Goal: Communication & Community: Participate in discussion

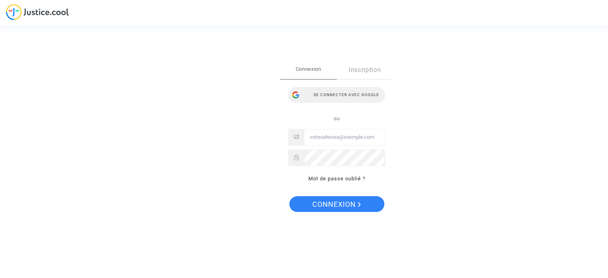
click at [341, 95] on div "Se connecter avec Google" at bounding box center [336, 95] width 97 height 16
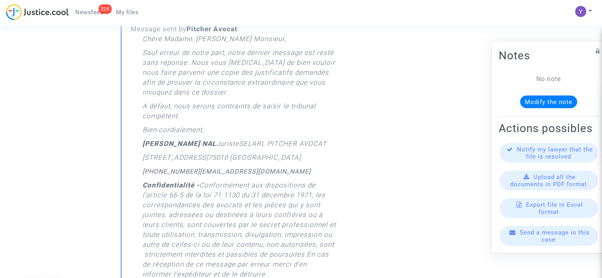
scroll to position [158, 0]
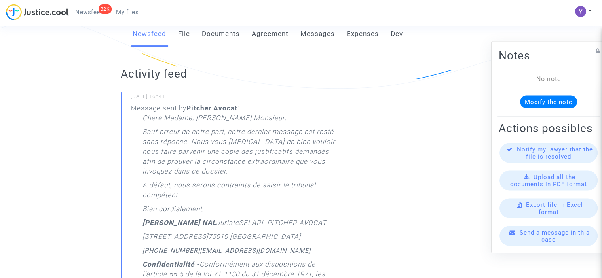
click at [181, 45] on link "File" at bounding box center [184, 34] width 12 height 26
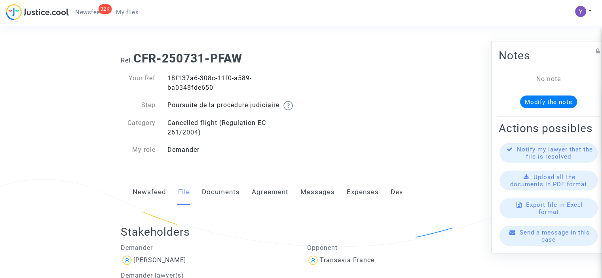
click at [227, 205] on link "Documents" at bounding box center [221, 192] width 38 height 26
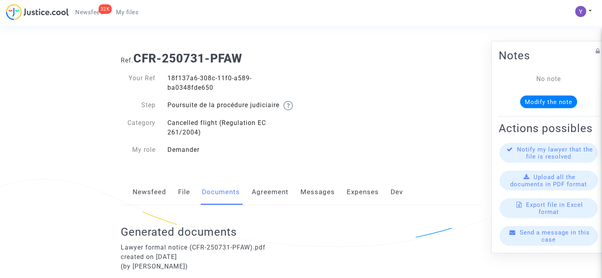
scroll to position [122, 0]
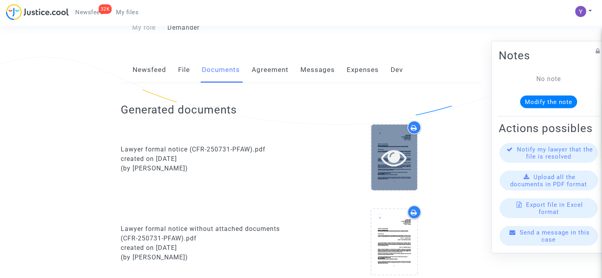
click at [397, 180] on div at bounding box center [394, 157] width 46 height 65
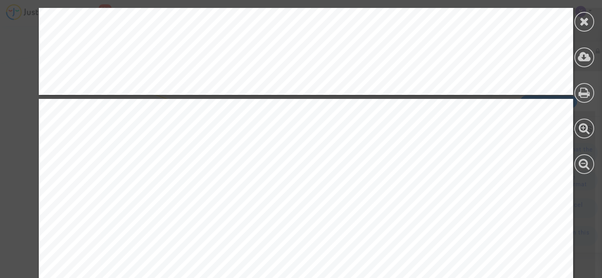
scroll to position [752, 0]
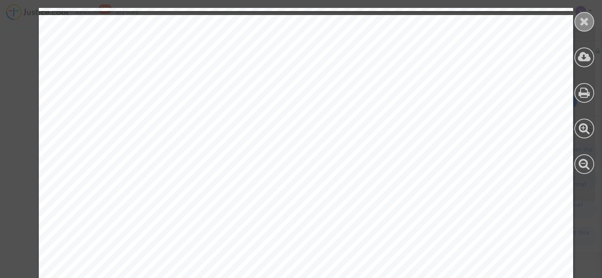
click at [584, 23] on icon at bounding box center [584, 21] width 10 height 12
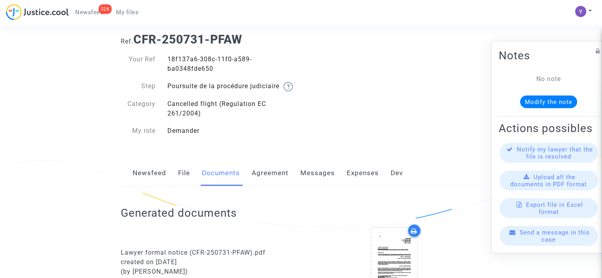
scroll to position [79, 0]
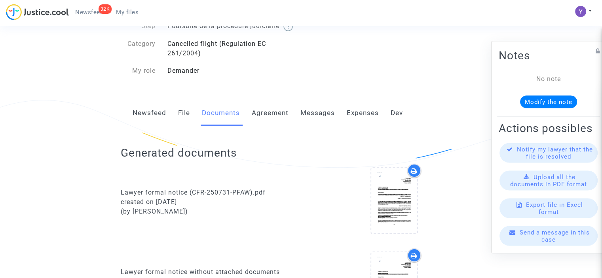
click at [144, 125] on link "Newsfeed" at bounding box center [150, 113] width 34 height 26
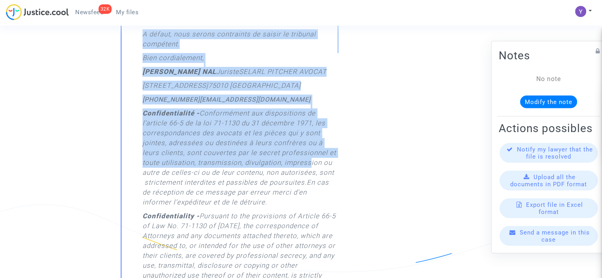
scroll to position [360, 0]
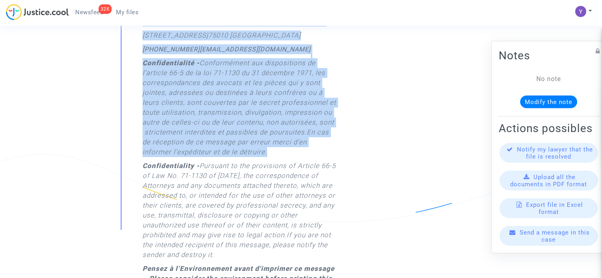
drag, startPoint x: 181, startPoint y: 115, endPoint x: 309, endPoint y: 171, distance: 140.2
click at [309, 171] on div "Chère Madame, Cher Monsieur, Sauf erreur de notre part, notre dernier message e…" at bounding box center [239, 105] width 195 height 386
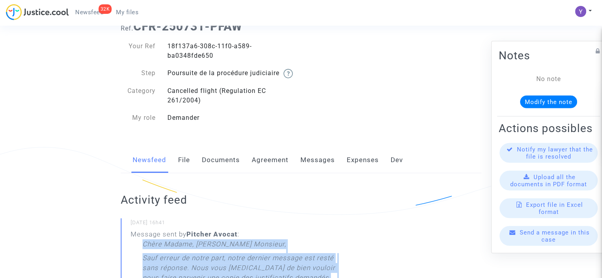
scroll to position [4, 0]
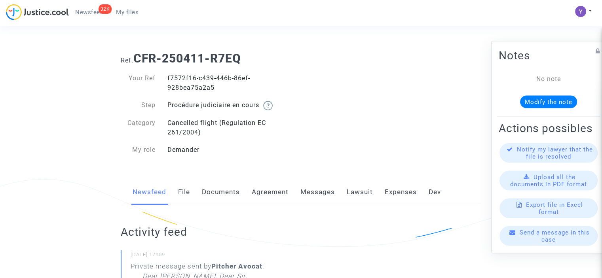
click at [530, 240] on span "Send a message in this case" at bounding box center [554, 236] width 70 height 14
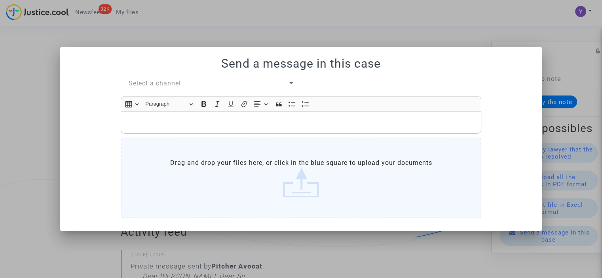
click at [163, 114] on div "Rich Text Editor, main" at bounding box center [301, 123] width 360 height 22
click at [163, 82] on span "Select a channel" at bounding box center [155, 84] width 52 height 8
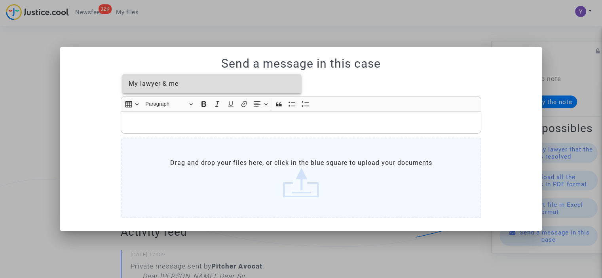
click at [161, 87] on span "My lawyer & me" at bounding box center [154, 84] width 50 height 8
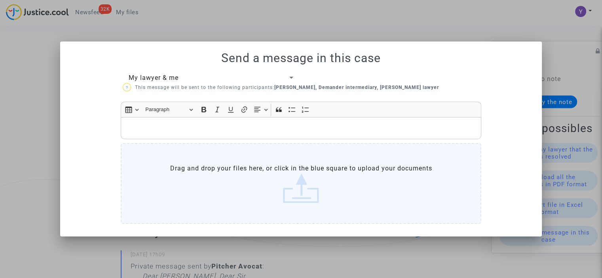
click at [156, 117] on div "Insert table Insert table Heading Paragraph Paragraph Heading 1 Heading 2 Headi…" at bounding box center [301, 109] width 356 height 15
click at [157, 128] on p "Rich Text Editor, main" at bounding box center [301, 128] width 352 height 10
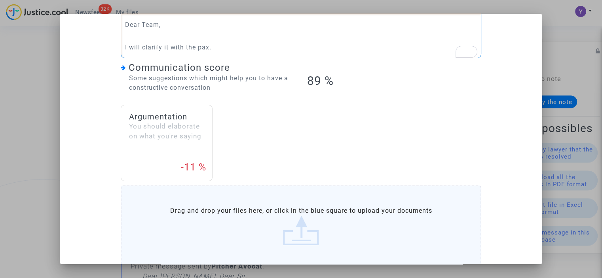
scroll to position [114, 0]
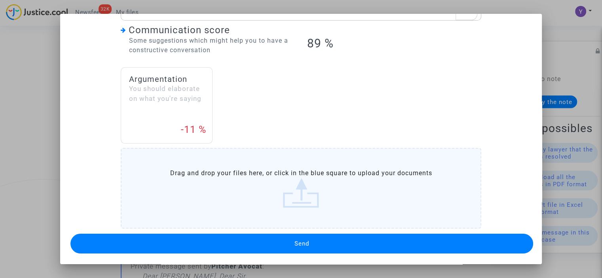
click at [234, 240] on button "Send" at bounding box center [301, 244] width 462 height 20
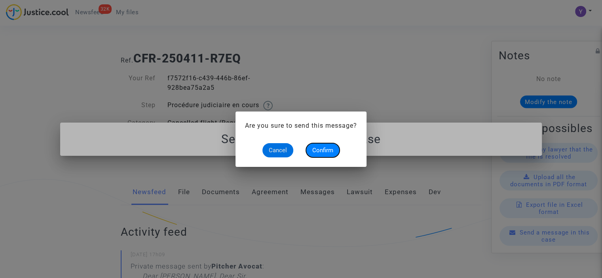
click at [323, 152] on span "Confirm" at bounding box center [322, 150] width 21 height 7
